Goal: Check status: Check status

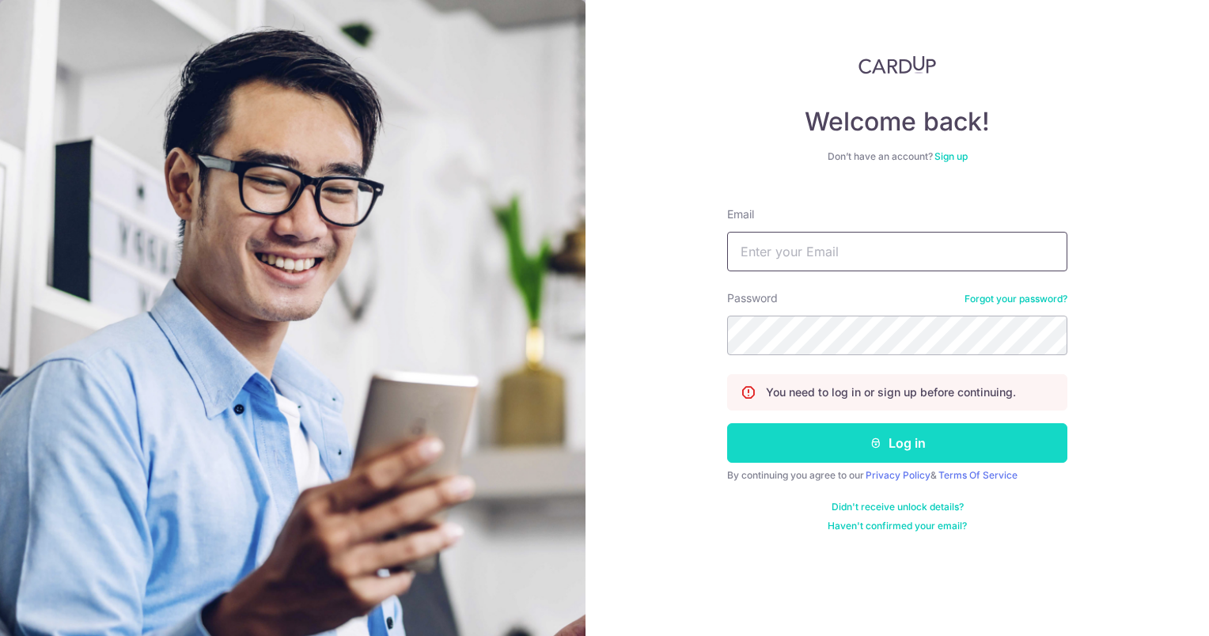
type input "[EMAIL_ADDRESS][PERSON_NAME][DOMAIN_NAME]"
click at [886, 448] on button "Log in" at bounding box center [897, 443] width 340 height 40
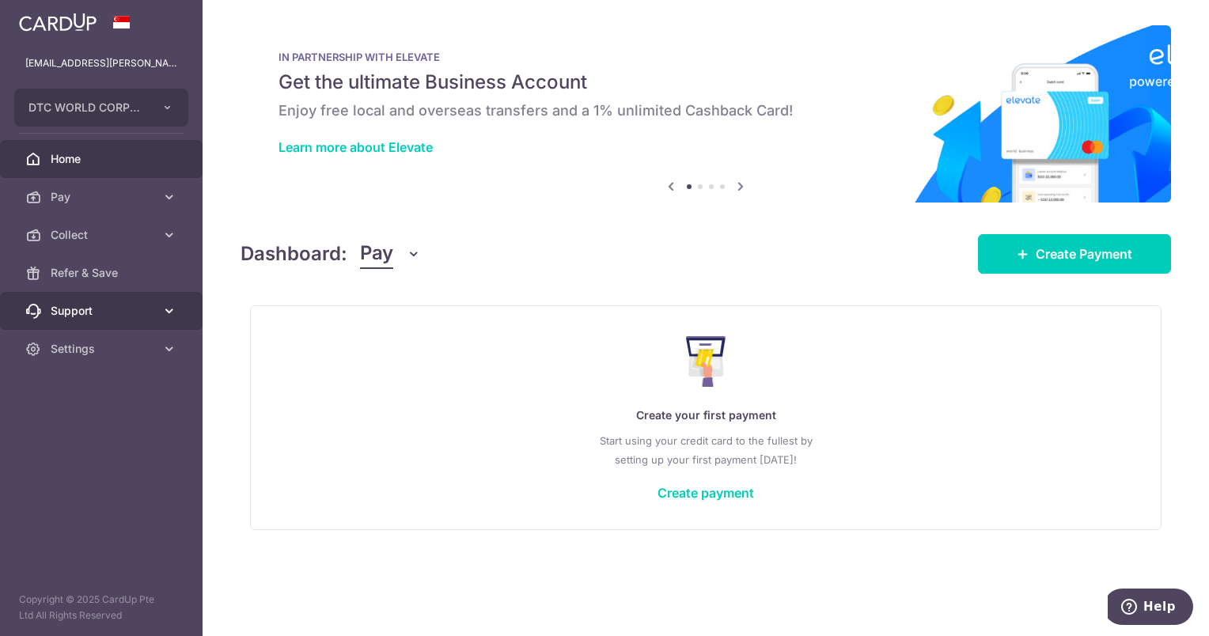
click at [70, 325] on link "Support" at bounding box center [101, 311] width 203 height 38
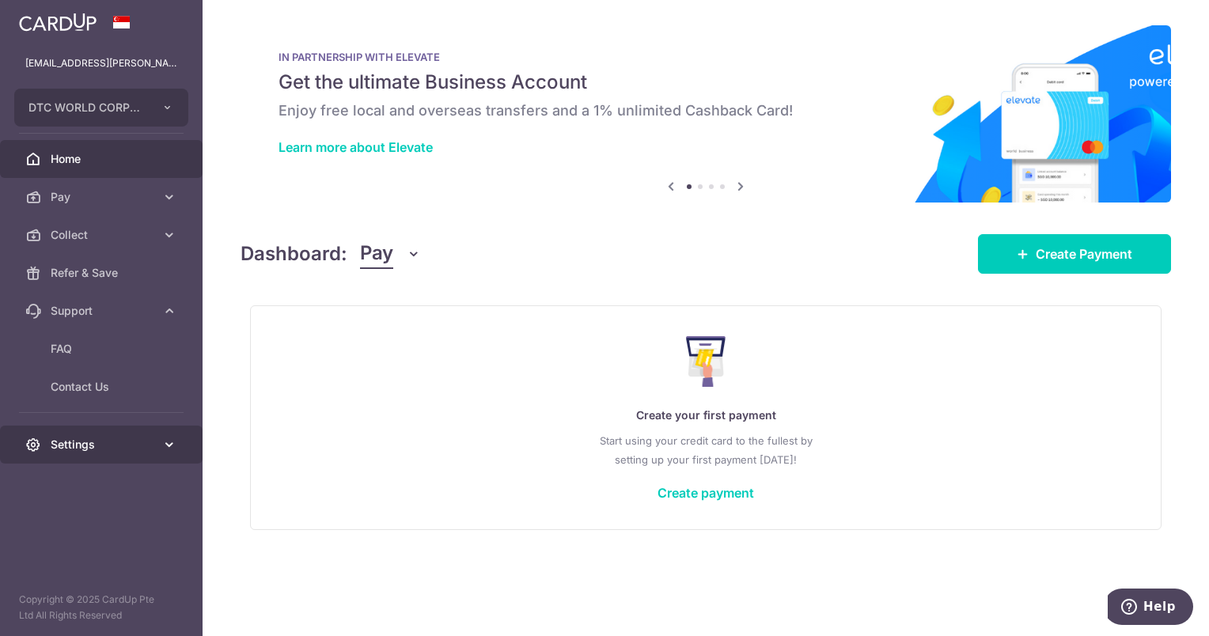
drag, startPoint x: 78, startPoint y: 318, endPoint x: 75, endPoint y: 380, distance: 61.8
click at [78, 317] on span "Support" at bounding box center [103, 311] width 104 height 16
click at [88, 367] on aside "jass.chang@dtcworld.com DTC WORLD CORPORATION PTE. LTD. Add new company DTC WOR…" at bounding box center [101, 318] width 203 height 636
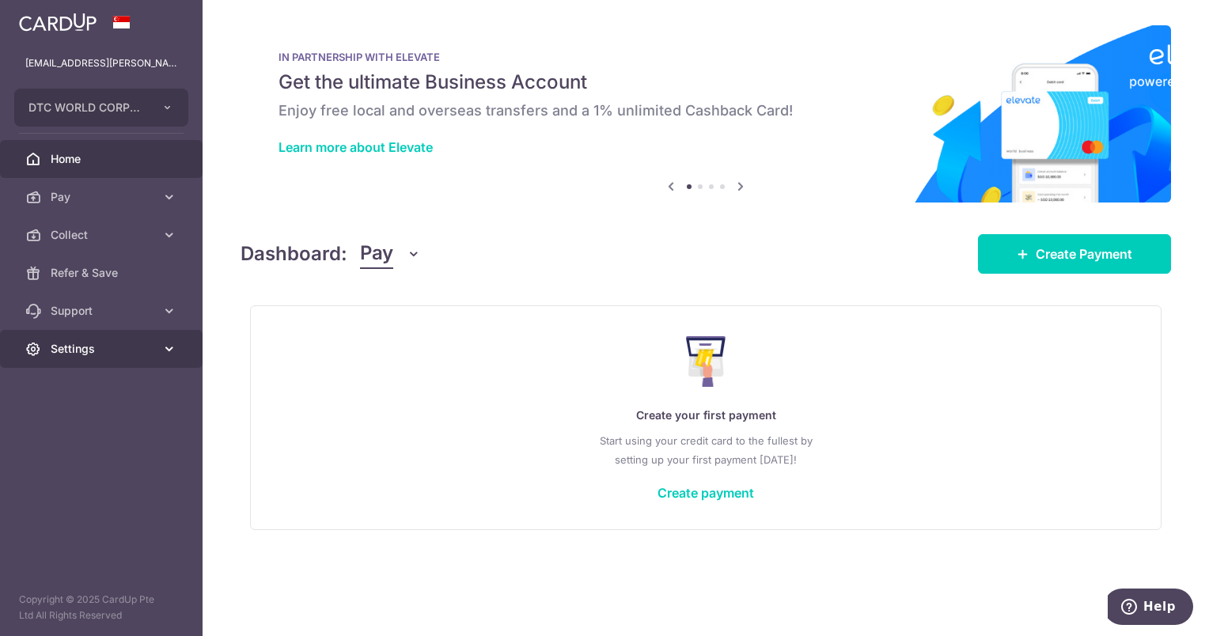
drag, startPoint x: 97, startPoint y: 357, endPoint x: 111, endPoint y: 359, distance: 13.7
click at [98, 357] on link "Settings" at bounding box center [101, 349] width 203 height 38
click at [111, 359] on link "Settings" at bounding box center [101, 349] width 203 height 38
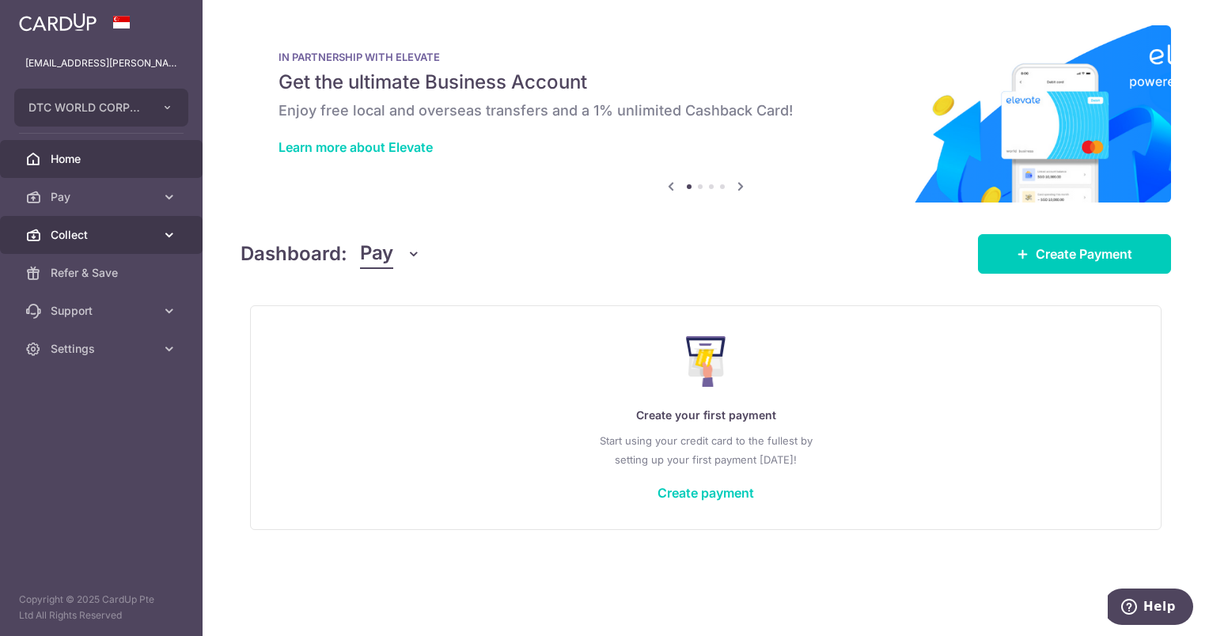
click at [133, 224] on link "Collect" at bounding box center [101, 235] width 203 height 38
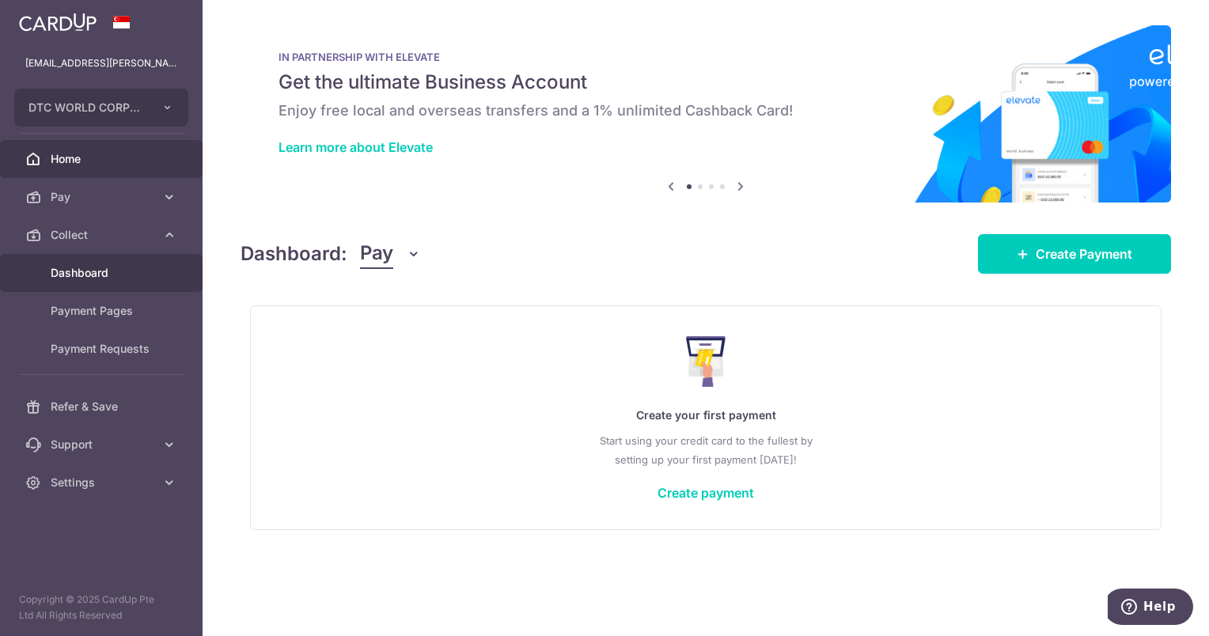
click at [89, 280] on span "Dashboard" at bounding box center [103, 273] width 104 height 16
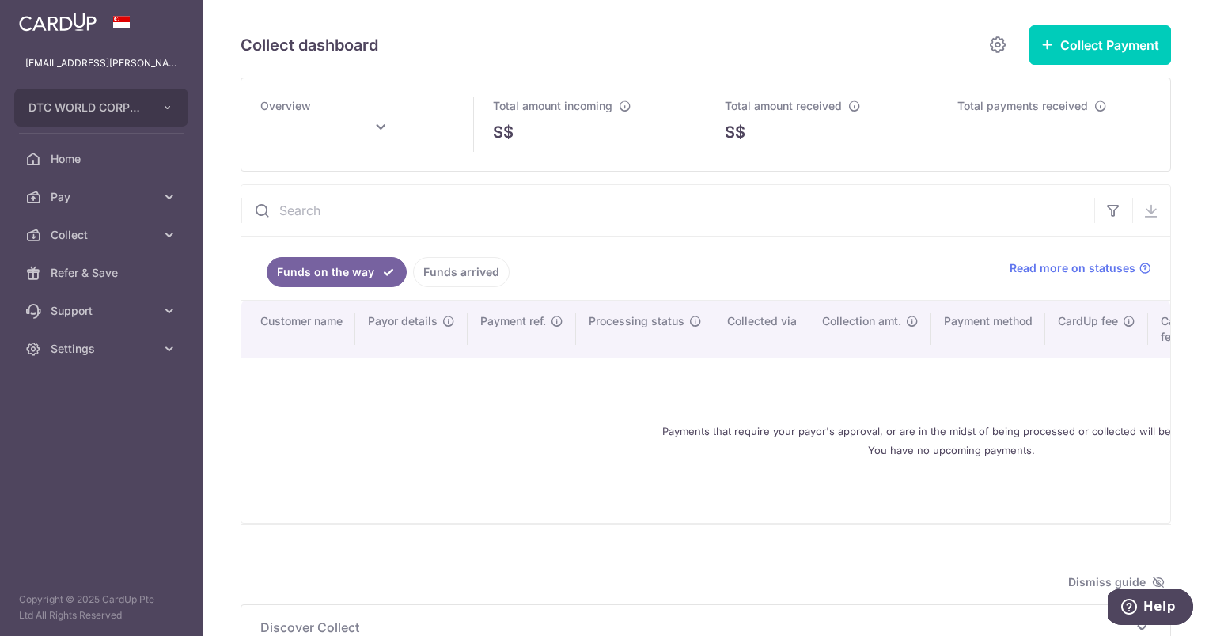
click at [508, 264] on ul "Funds on the way Funds arrived" at bounding box center [616, 268] width 750 height 63
click at [444, 275] on link "Funds arrived" at bounding box center [461, 272] width 97 height 30
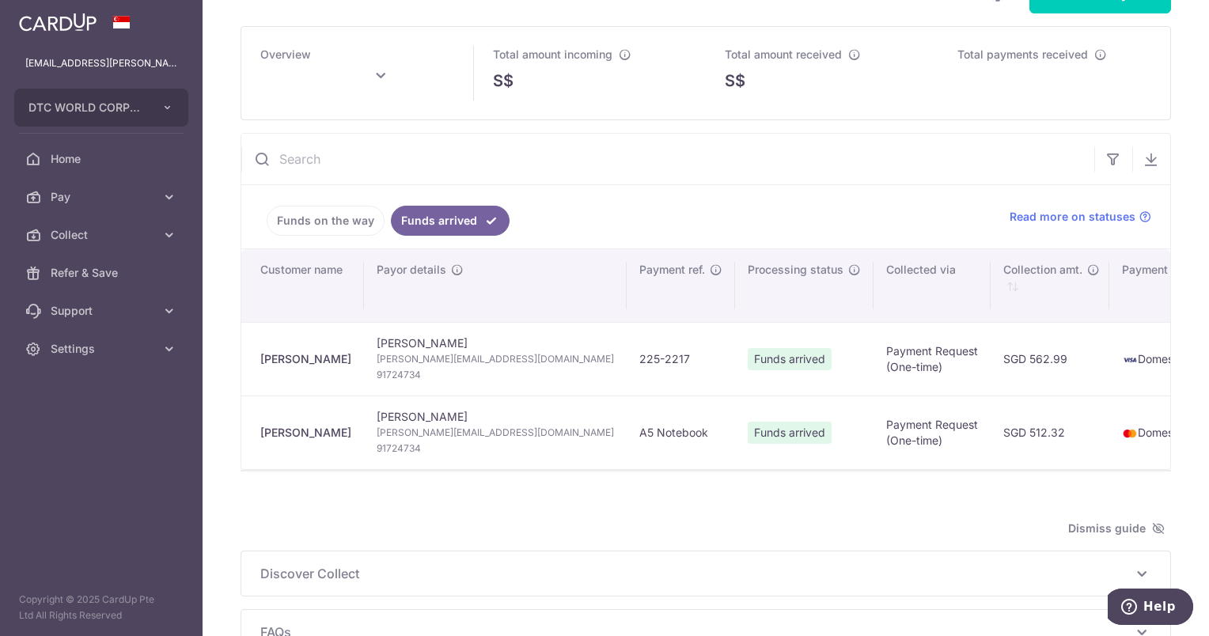
scroll to position [79, 0]
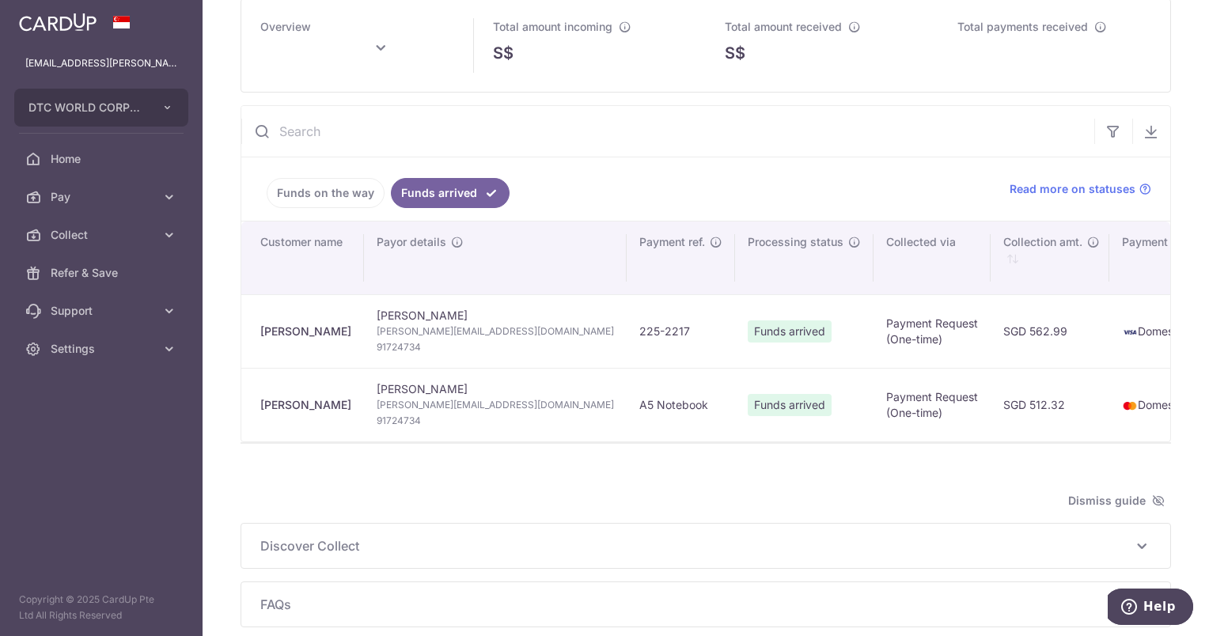
click at [612, 452] on div at bounding box center [706, 452] width 931 height 16
type input "October 2025"
click at [592, 481] on div "Overview October 2025 Total amount incoming S$ 0.00 Total amount received S$ 0.…" at bounding box center [706, 312] width 931 height 629
click at [714, 495] on div "Overview October 2025 Total amount incoming S$ 0.00 Total amount received S$ 0.…" at bounding box center [706, 312] width 931 height 629
click at [427, 499] on div "Dismiss guide" at bounding box center [706, 501] width 931 height 19
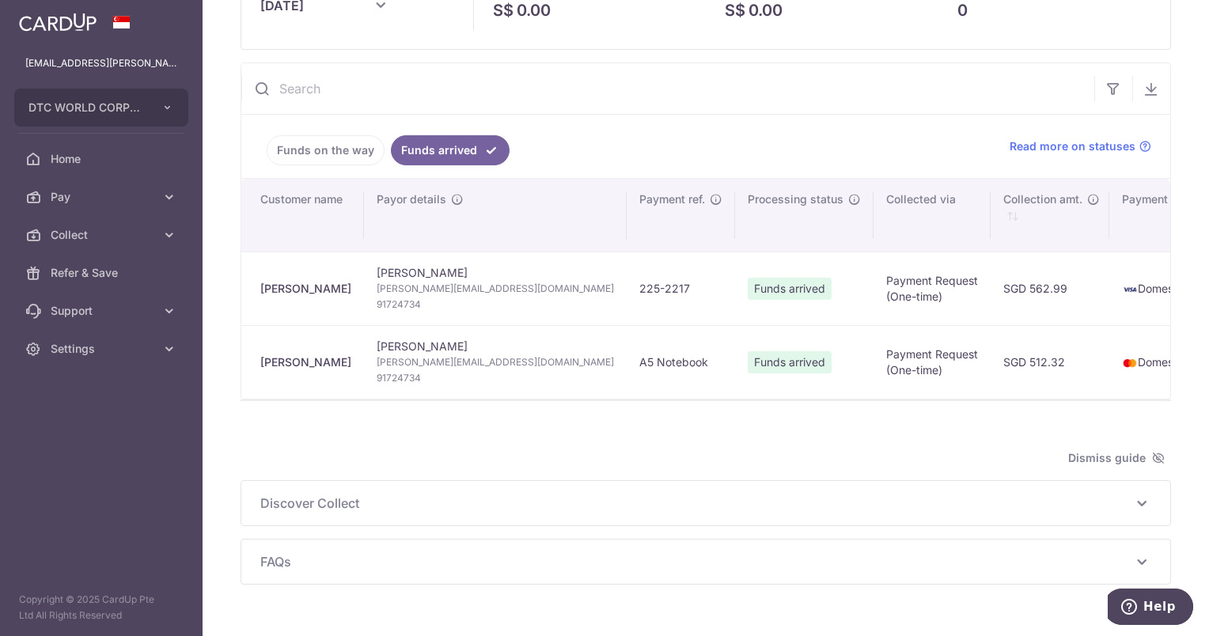
scroll to position [163, 0]
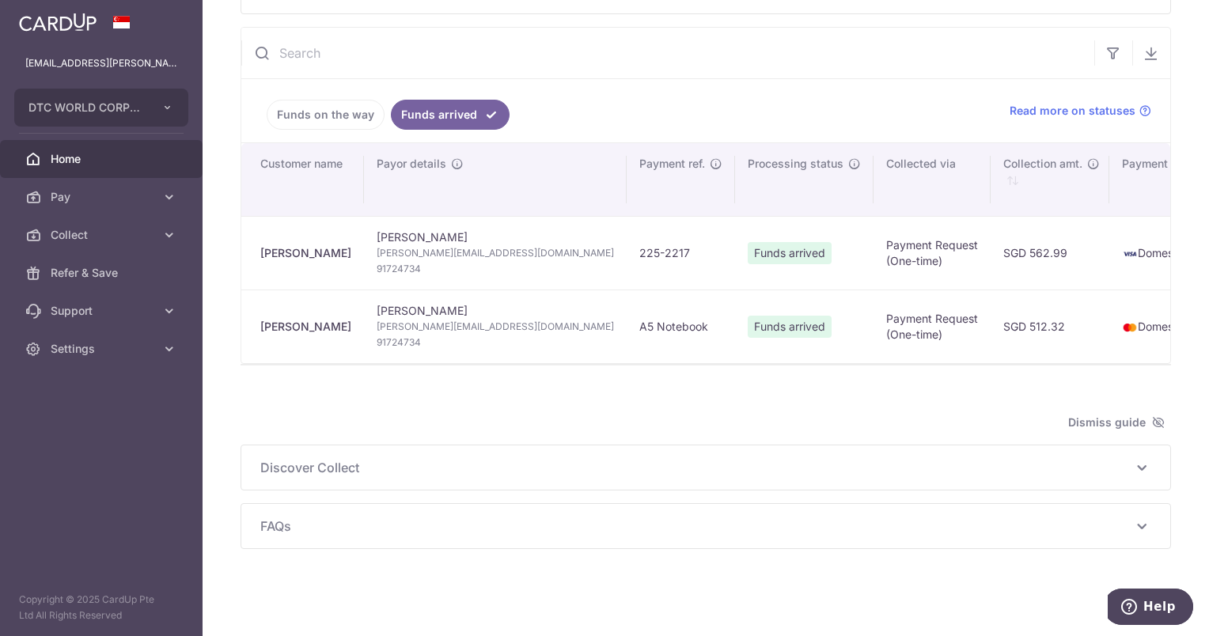
click at [117, 149] on link "Home" at bounding box center [101, 159] width 203 height 38
